Goal: Task Accomplishment & Management: Manage account settings

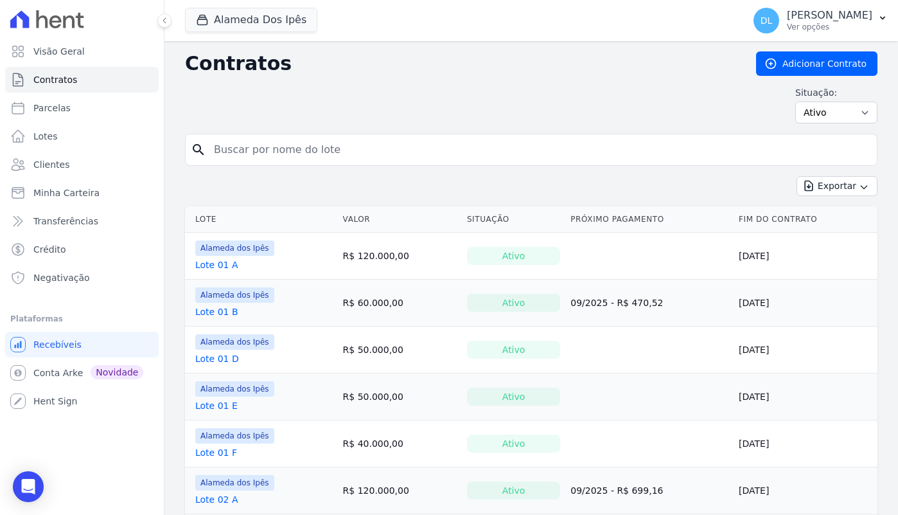
click at [277, 163] on div "search" at bounding box center [531, 150] width 692 height 32
click at [277, 159] on input "search" at bounding box center [538, 150] width 665 height 26
type input "01 b"
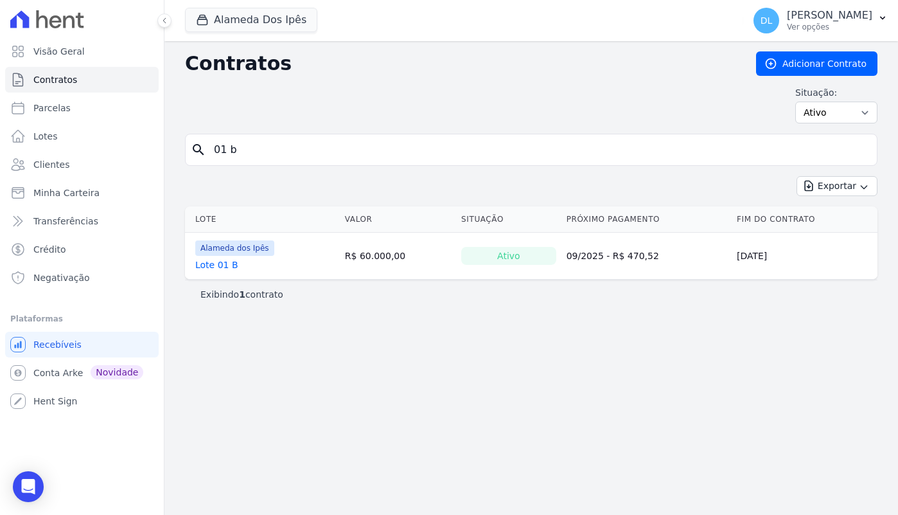
click at [220, 269] on link "Lote 01 B" at bounding box center [216, 264] width 43 height 13
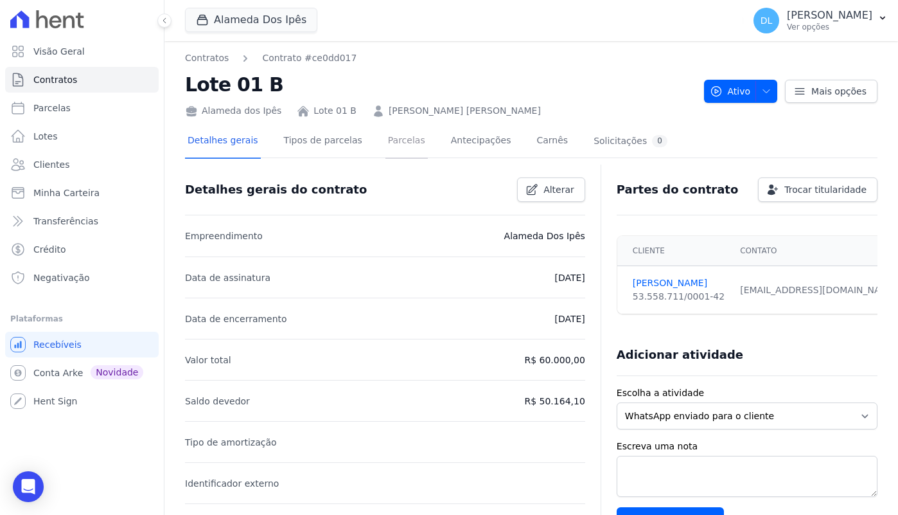
click at [412, 139] on link "Parcelas" at bounding box center [406, 142] width 42 height 34
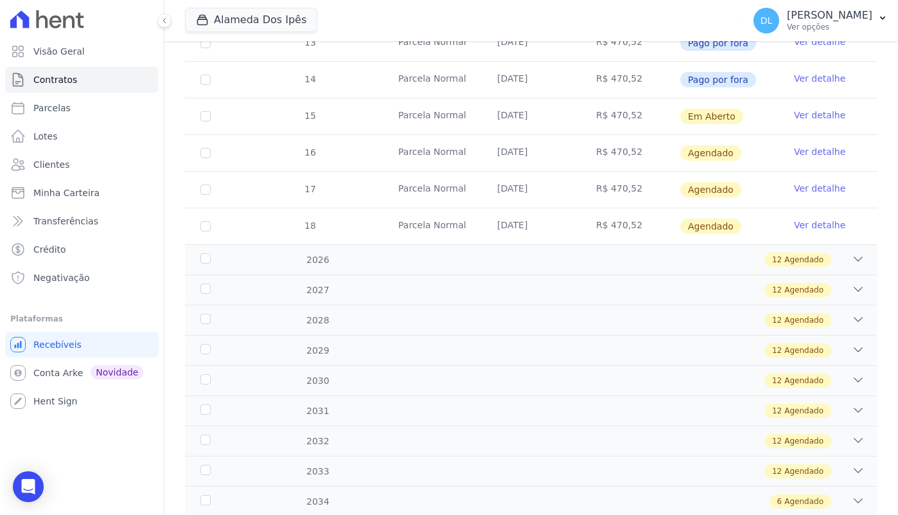
scroll to position [493, 0]
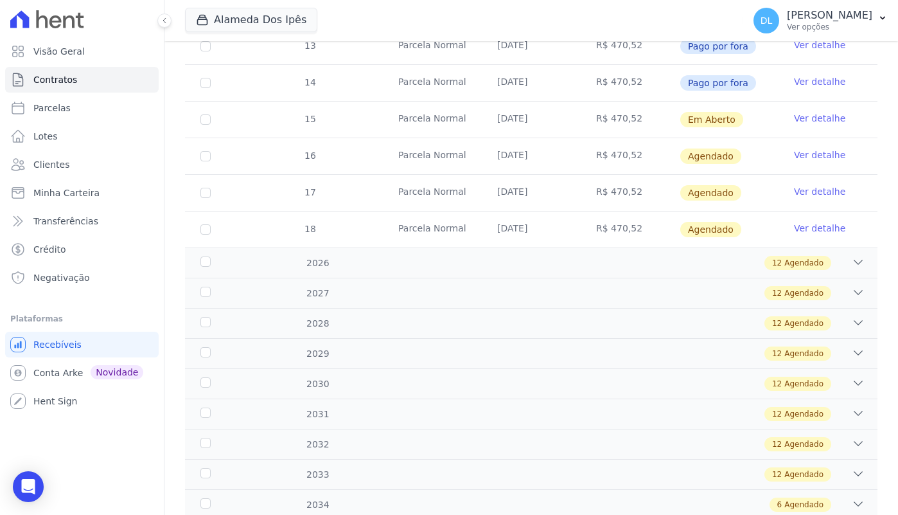
click at [818, 115] on link "Ver detalhe" at bounding box center [819, 118] width 51 height 13
click at [813, 117] on link "Ver detalhe" at bounding box center [819, 118] width 51 height 13
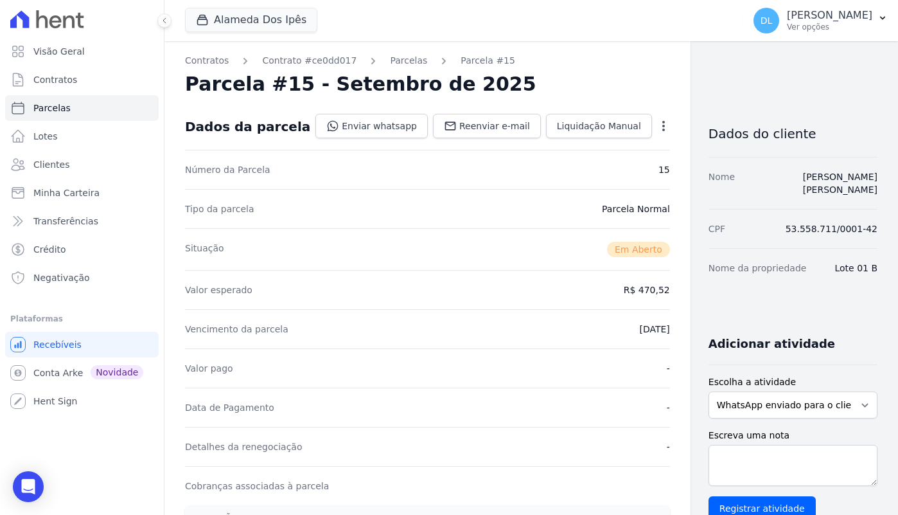
click at [657, 130] on icon "button" at bounding box center [663, 125] width 13 height 13
click at [599, 164] on link "Cancelar Cobrança" at bounding box center [608, 166] width 113 height 23
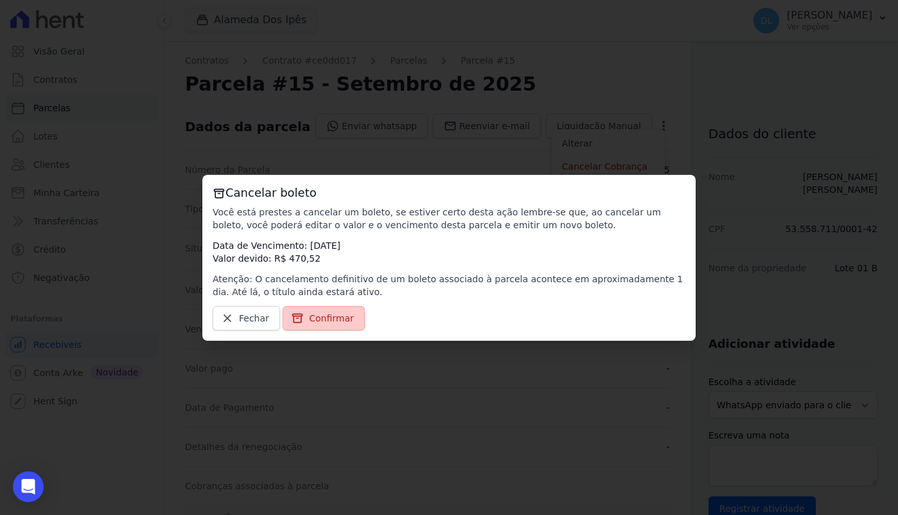
click at [329, 320] on span "Confirmar" at bounding box center [331, 318] width 45 height 13
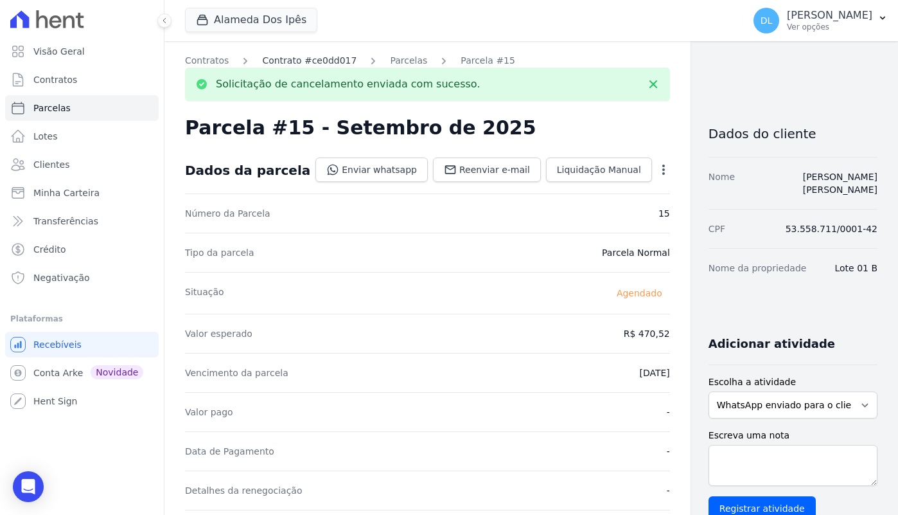
click at [315, 60] on link "Contrato #ce0dd017" at bounding box center [309, 60] width 94 height 13
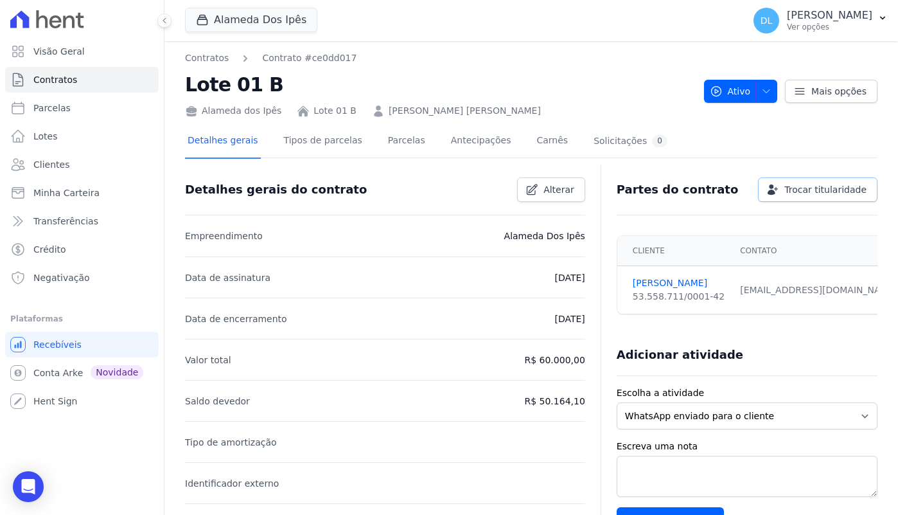
click at [836, 187] on span "Trocar titularidade" at bounding box center [825, 189] width 82 height 13
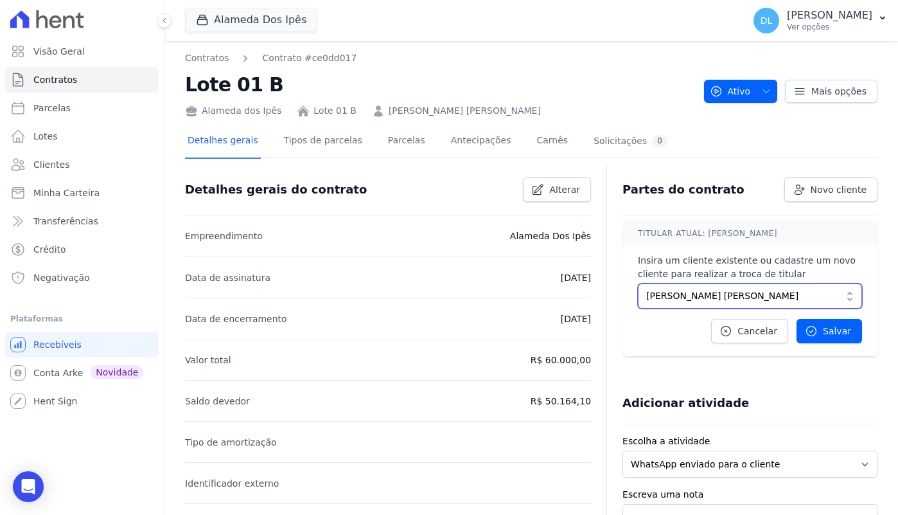
click at [743, 300] on span "JOSE DE MOURA OLIVEIRA" at bounding box center [740, 295] width 189 height 13
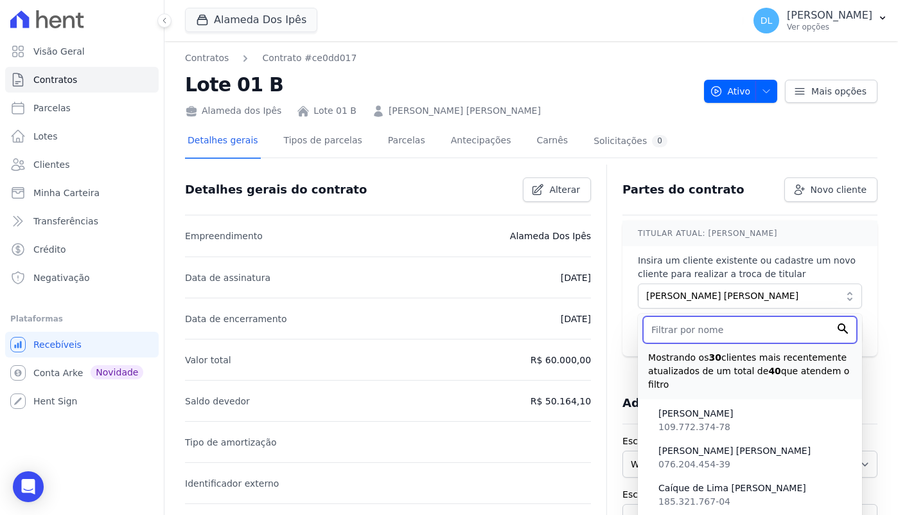
click at [788, 323] on input "text" at bounding box center [750, 329] width 214 height 27
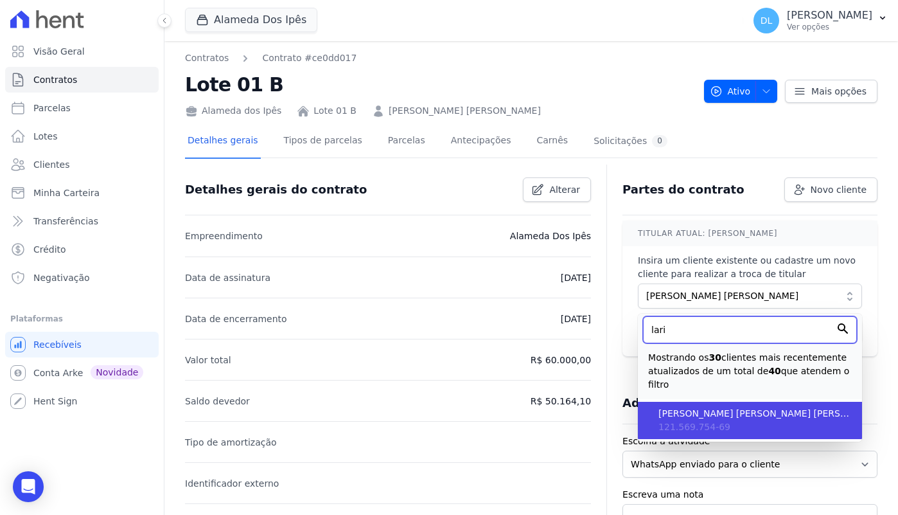
type input "lari"
click at [793, 432] on li "Maria Larissa Cândido de Souza Pereira 121.569.754-69" at bounding box center [750, 419] width 224 height 37
type input "1bc12509-5ec8-4428-a8e5-422e46e5d8b1"
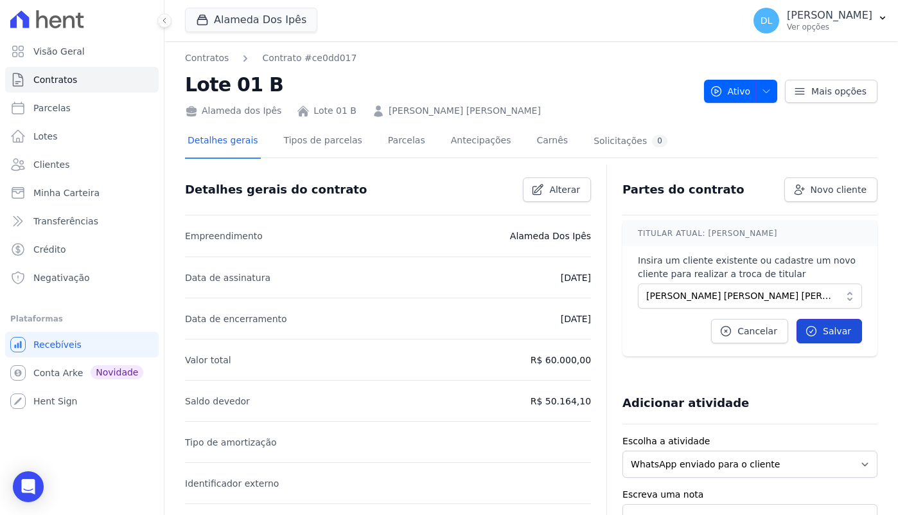
click at [829, 337] on link "Salvar" at bounding box center [829, 331] width 66 height 24
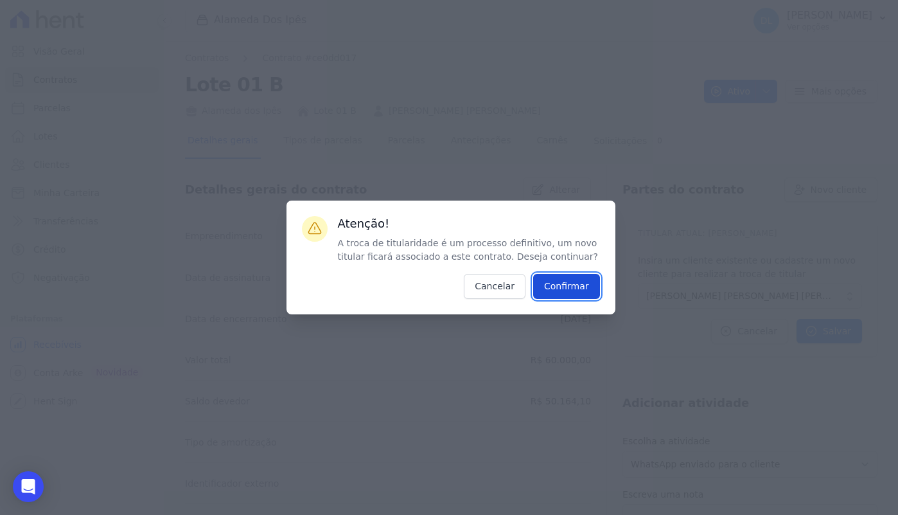
click at [558, 286] on input "Confirmar" at bounding box center [566, 286] width 67 height 25
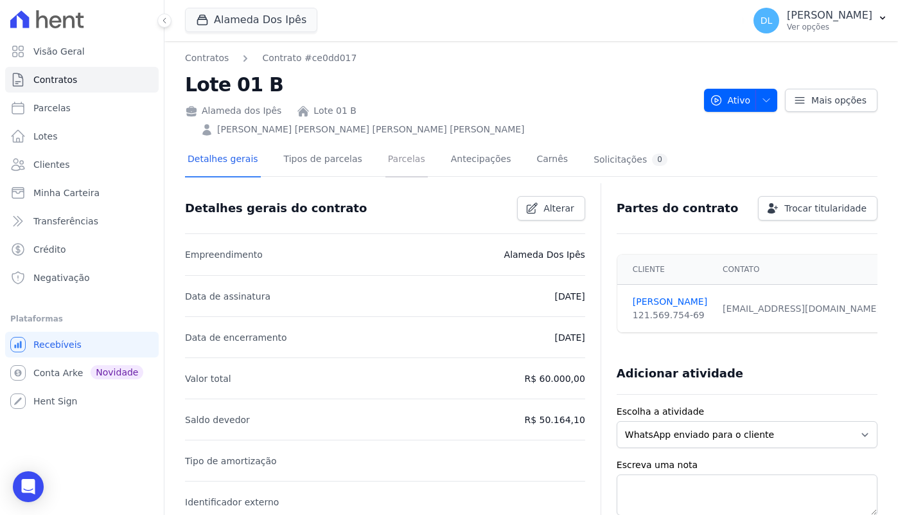
click at [398, 143] on link "Parcelas" at bounding box center [406, 160] width 42 height 34
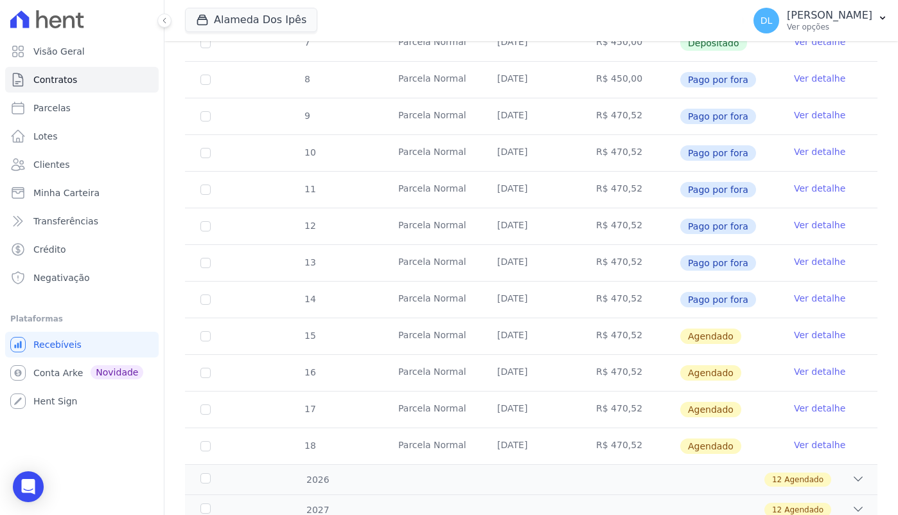
scroll to position [295, 0]
click at [815, 328] on link "Ver detalhe" at bounding box center [819, 334] width 51 height 13
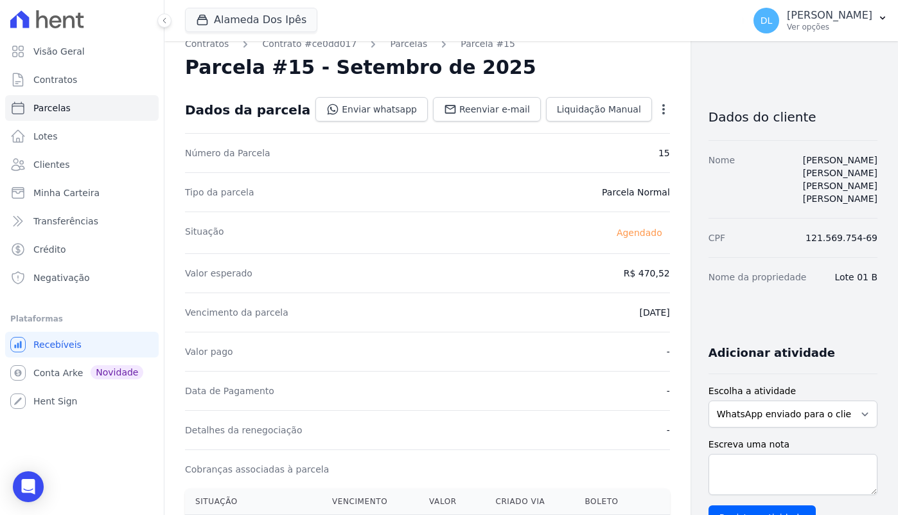
scroll to position [12, 0]
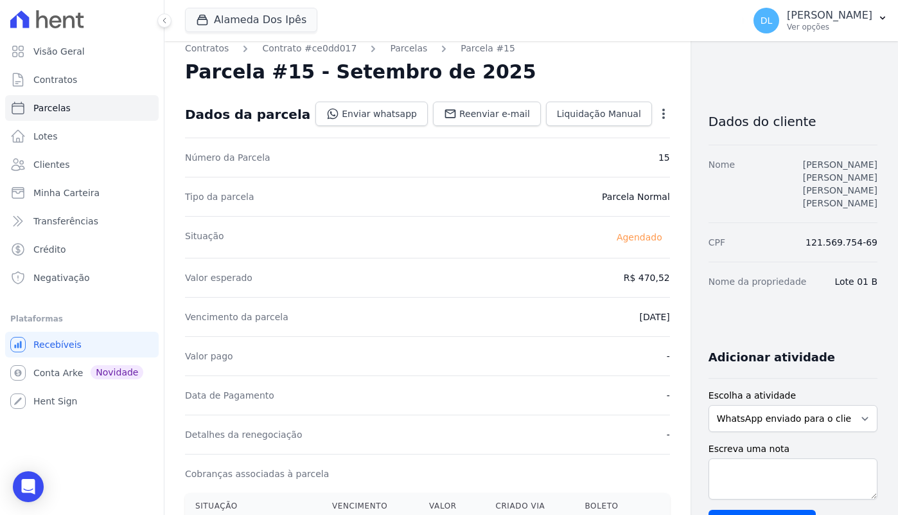
click at [804, 161] on link "[PERSON_NAME]" at bounding box center [840, 183] width 75 height 49
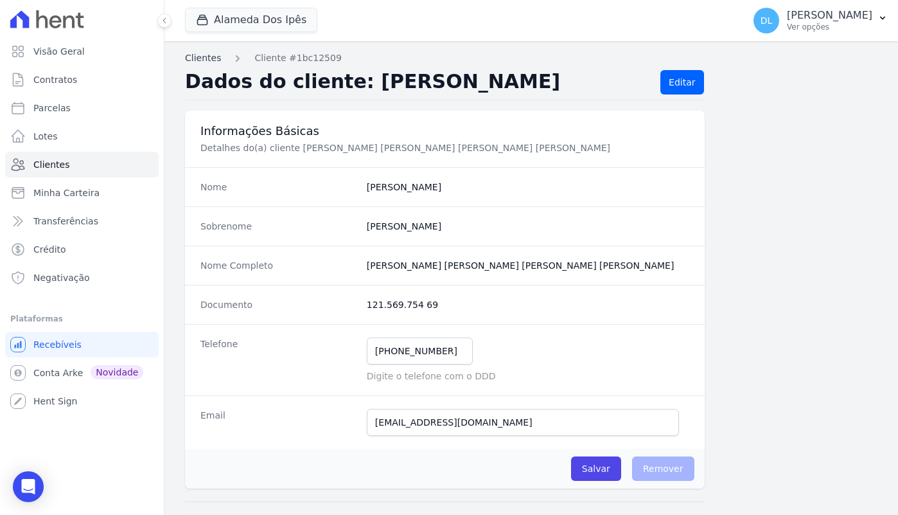
click at [207, 59] on link "Clientes" at bounding box center [203, 57] width 36 height 13
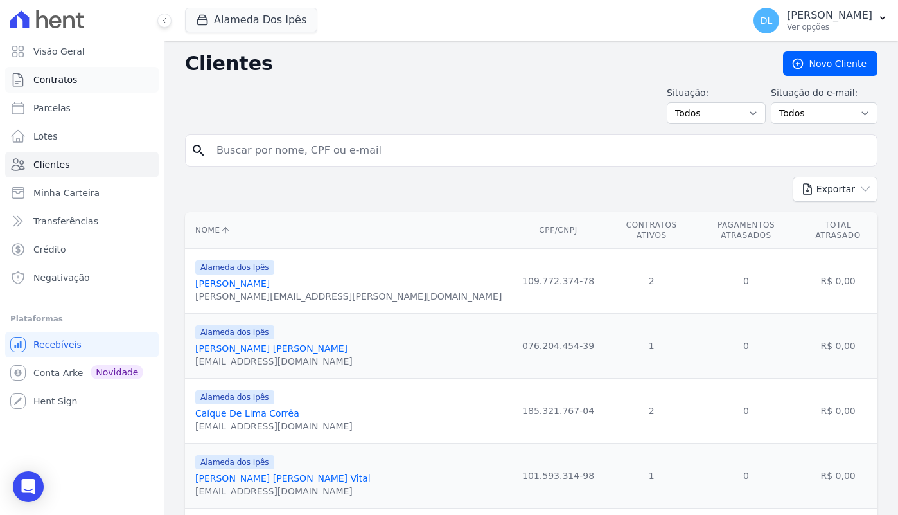
click at [51, 84] on span "Contratos" at bounding box center [55, 79] width 44 height 13
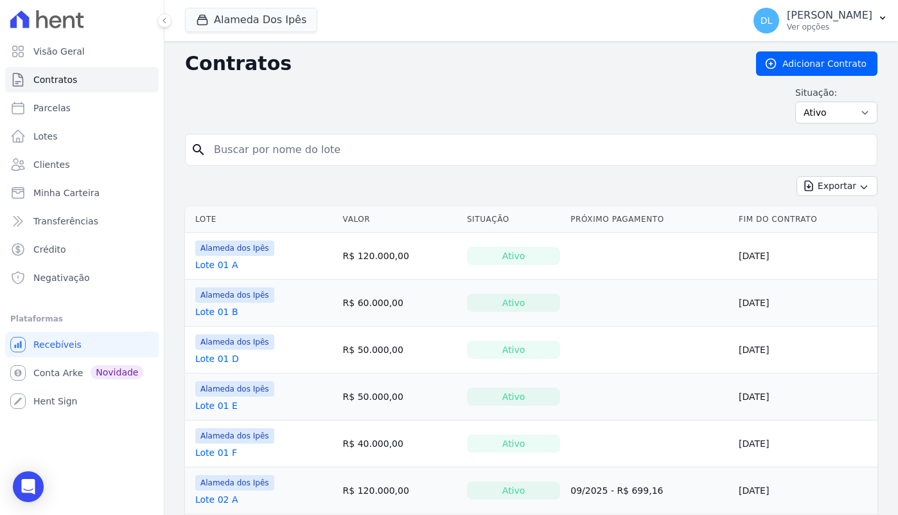
click at [225, 309] on link "Lote 01 B" at bounding box center [216, 311] width 43 height 13
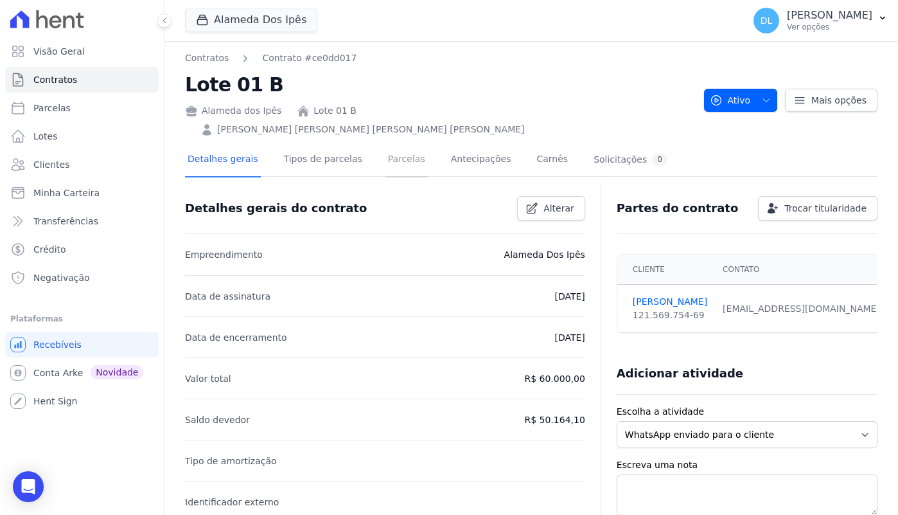
click at [396, 145] on link "Parcelas" at bounding box center [406, 160] width 42 height 34
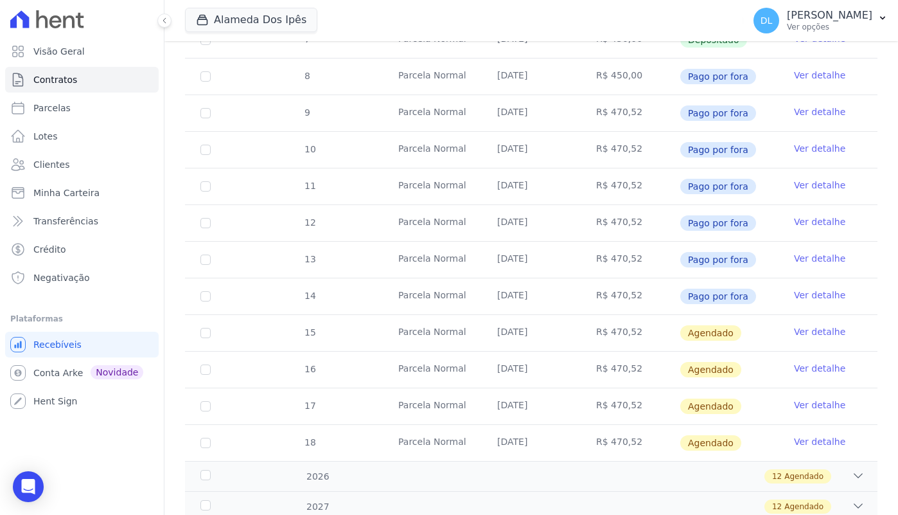
scroll to position [299, 0]
click at [825, 324] on link "Ver detalhe" at bounding box center [819, 330] width 51 height 13
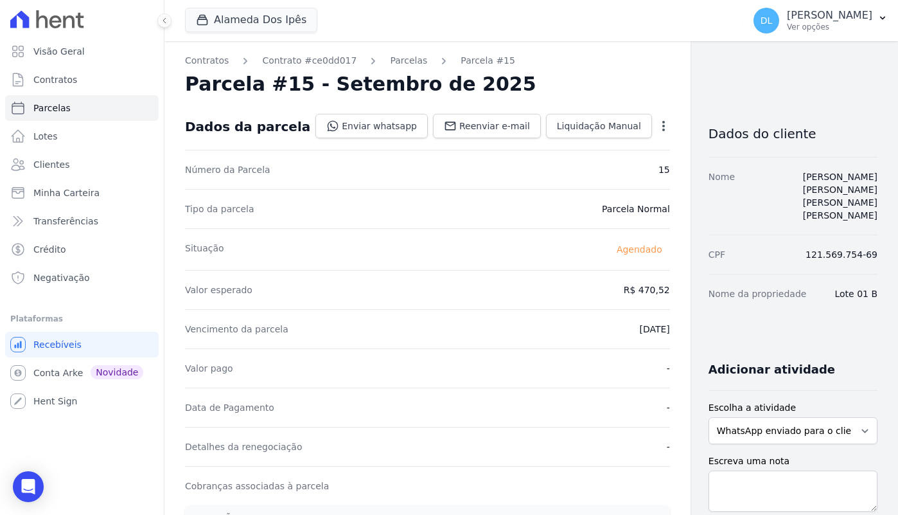
click at [657, 131] on icon "button" at bounding box center [663, 125] width 13 height 13
click at [542, 214] on div "Tipo da parcela Parcela Normal" at bounding box center [427, 208] width 485 height 39
click at [528, 228] on div "Situação Agendado" at bounding box center [427, 249] width 485 height 42
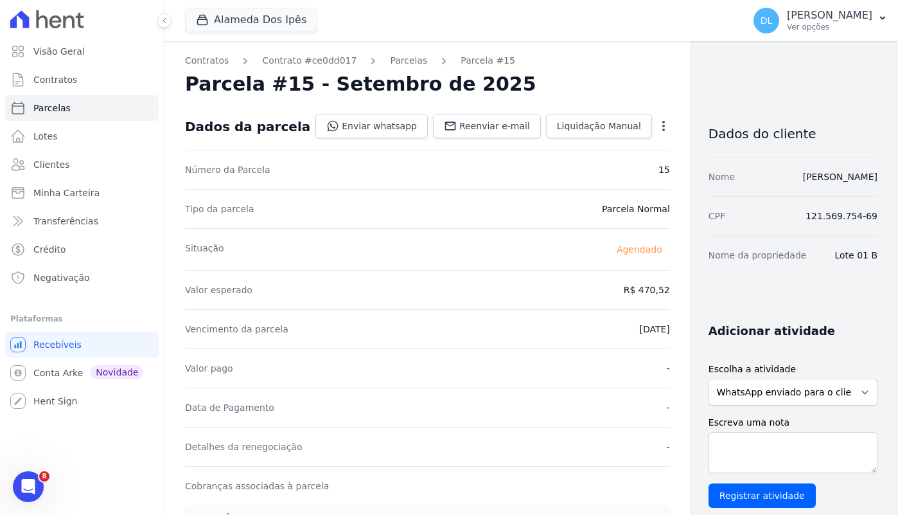
click at [657, 128] on icon "button" at bounding box center [663, 125] width 13 height 13
click at [506, 224] on div "Tipo da parcela [GEOGRAPHIC_DATA]" at bounding box center [427, 208] width 485 height 39
click at [657, 121] on icon "button" at bounding box center [663, 125] width 13 height 13
click at [631, 80] on div "Parcela #15 - Setembro de 2025" at bounding box center [427, 84] width 485 height 23
click at [525, 270] on div "Valor esperado R$ 470,52" at bounding box center [427, 289] width 485 height 39
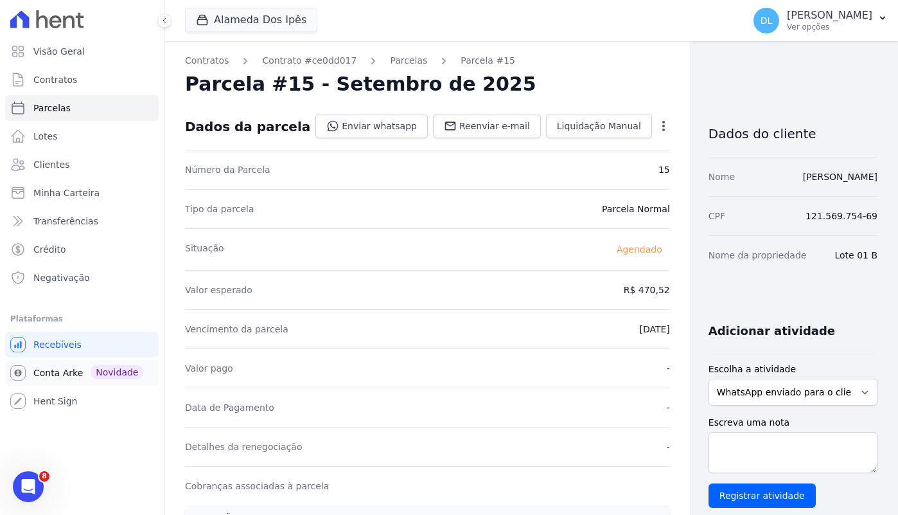
click at [65, 373] on span "Conta Arke" at bounding box center [57, 372] width 49 height 13
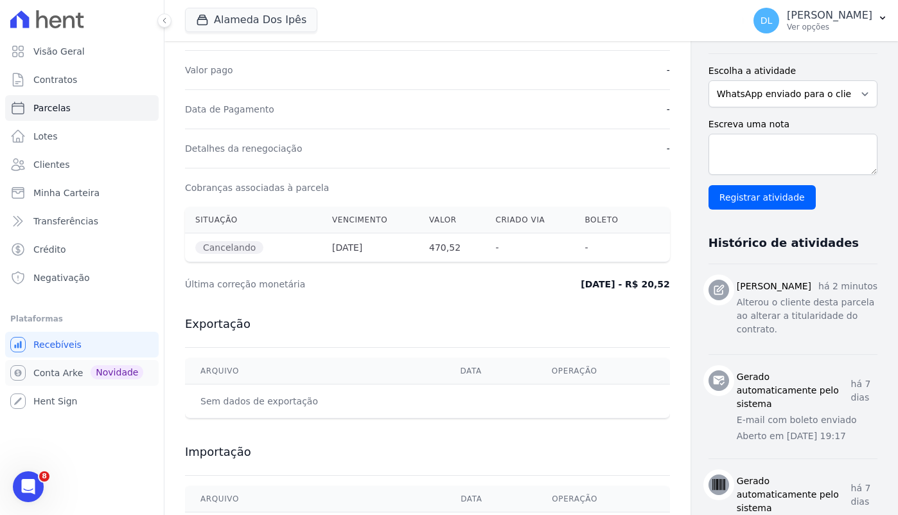
scroll to position [92, 0]
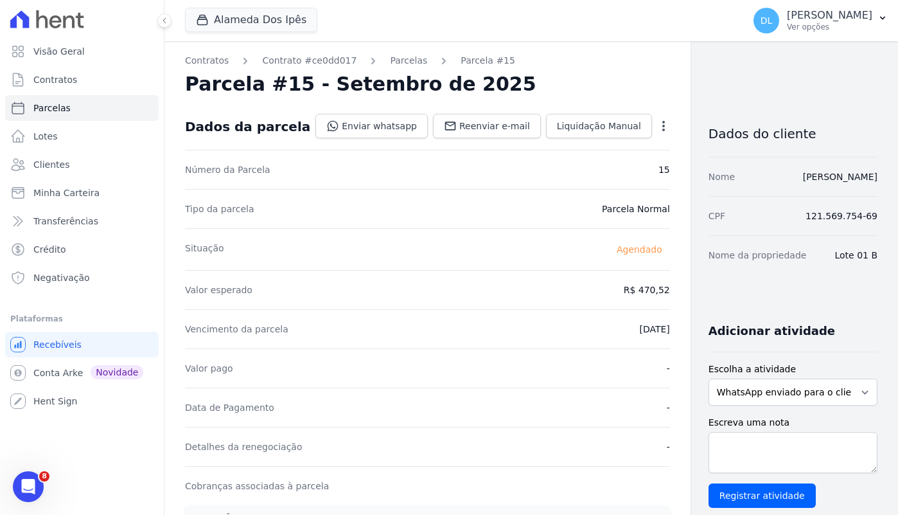
click at [475, 270] on div "Valor esperado R$ 470,52" at bounding box center [427, 289] width 485 height 39
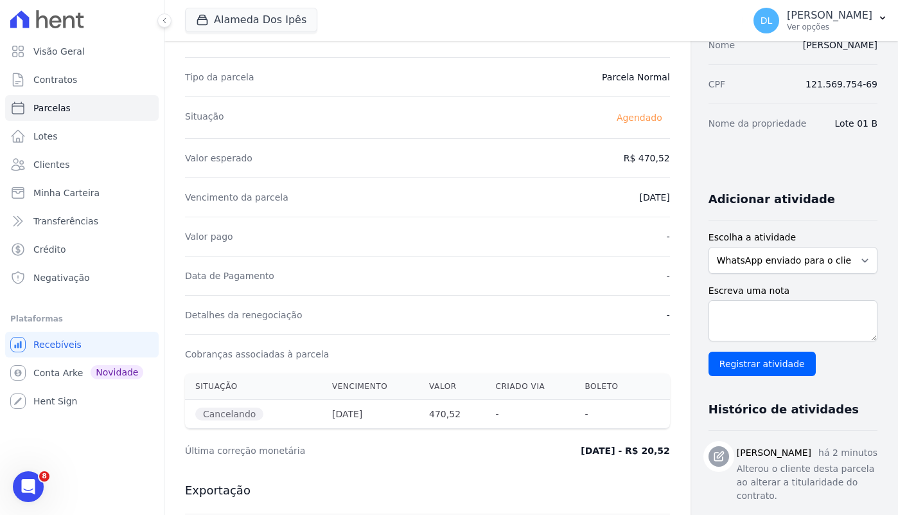
scroll to position [133, 0]
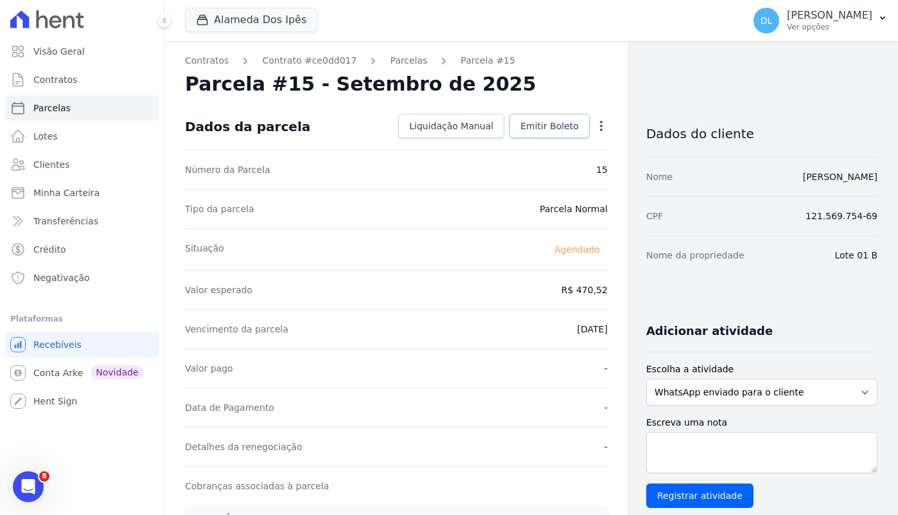
click at [549, 127] on span "Emitir Boleto" at bounding box center [549, 125] width 58 height 13
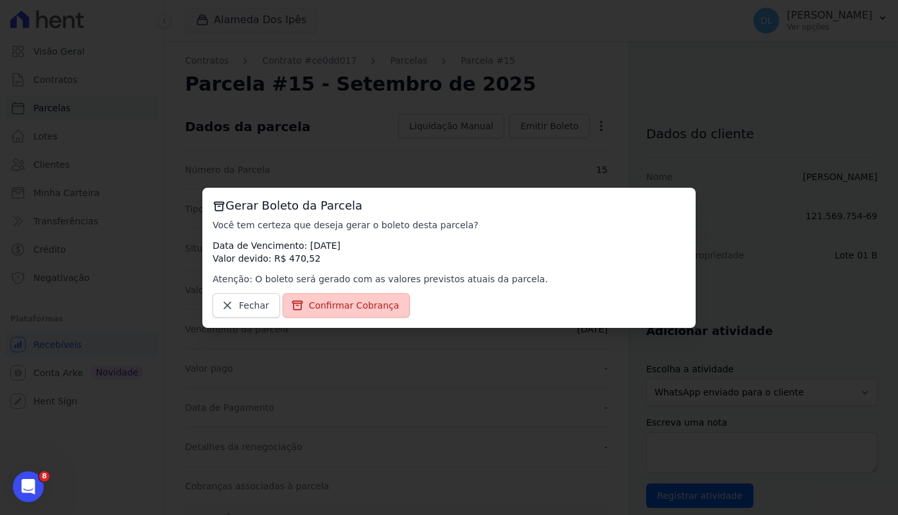
click at [367, 297] on link "Confirmar Cobrança" at bounding box center [347, 305] width 128 height 24
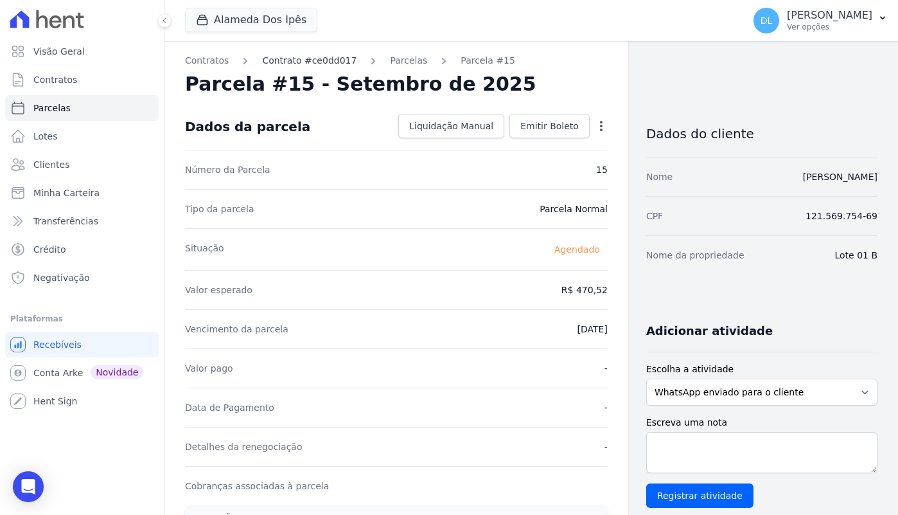
click at [315, 58] on link "Contrato #ce0dd017" at bounding box center [309, 60] width 94 height 13
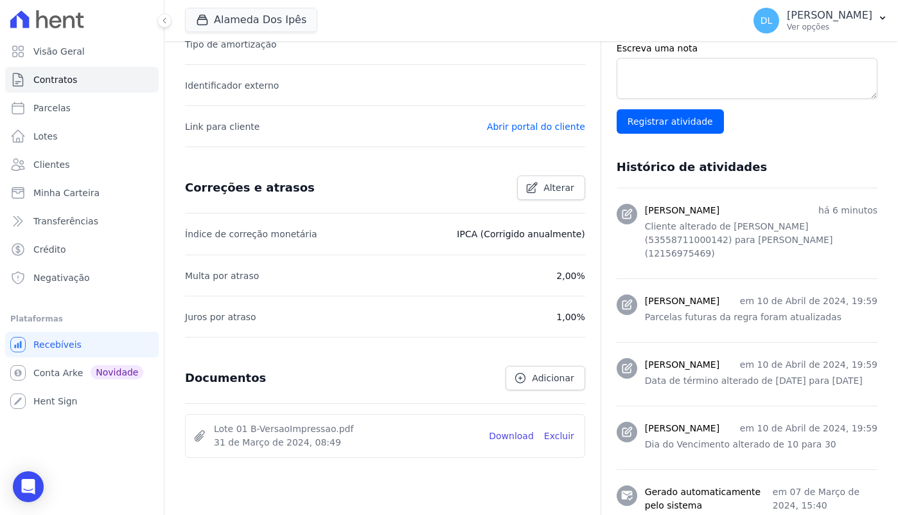
scroll to position [482, 0]
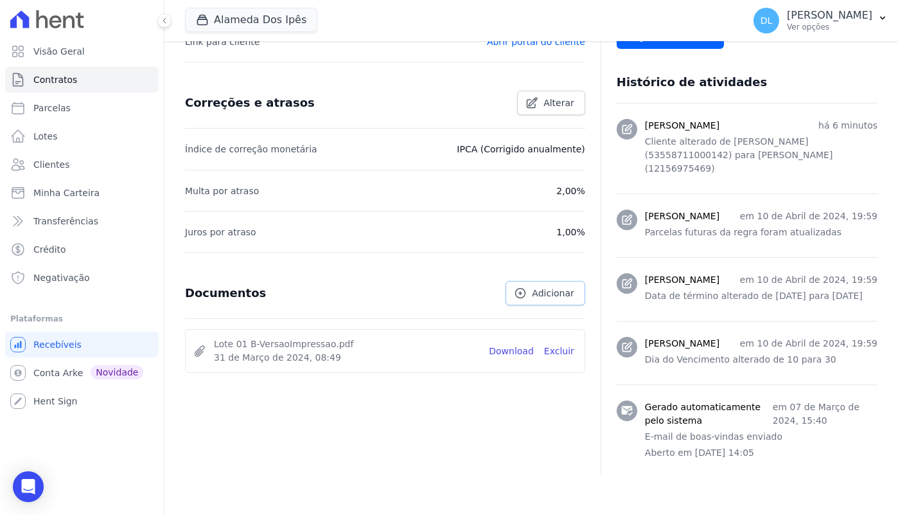
click at [531, 292] on link "Adicionar" at bounding box center [545, 293] width 79 height 24
